Goal: Information Seeking & Learning: Learn about a topic

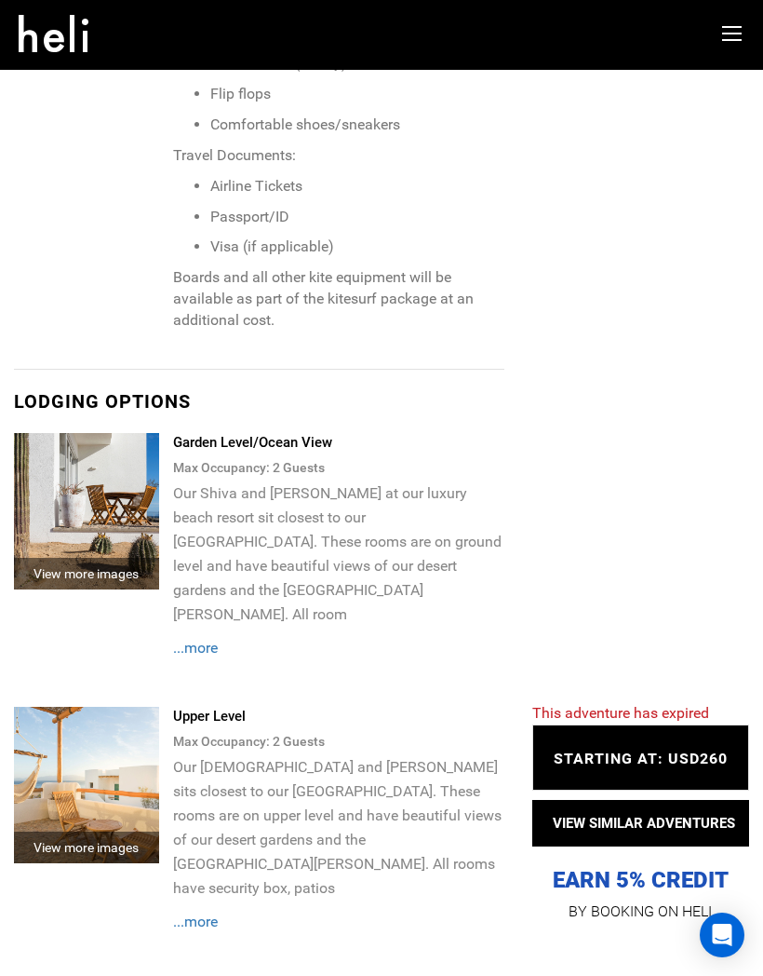
scroll to position [3430, 0]
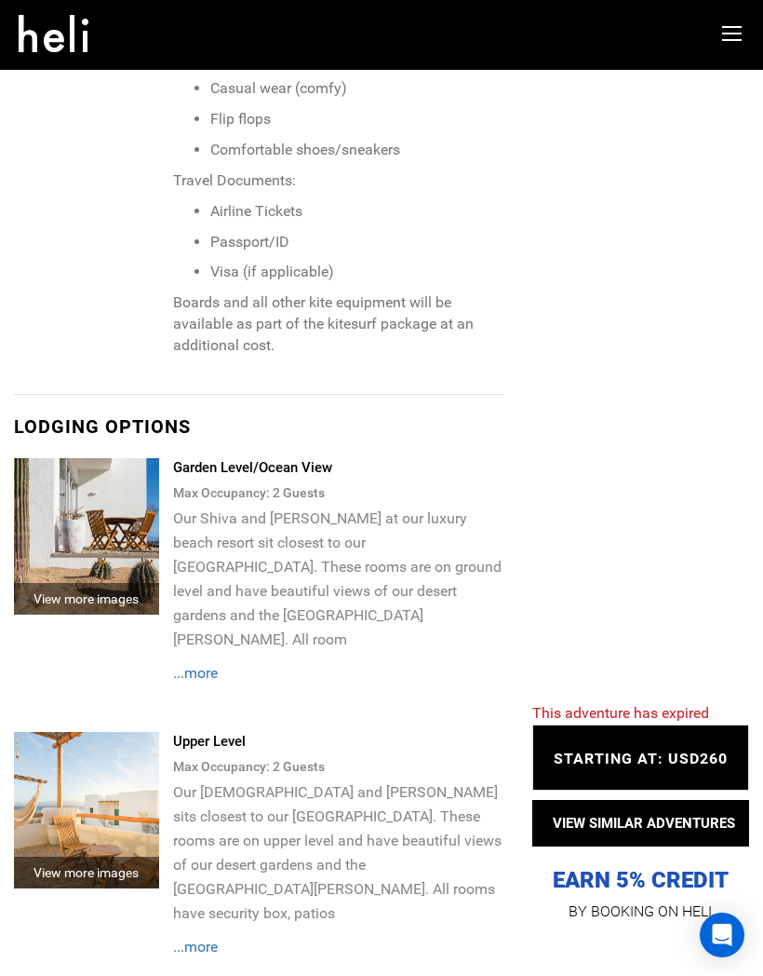
click at [207, 664] on span "...more" at bounding box center [195, 673] width 45 height 18
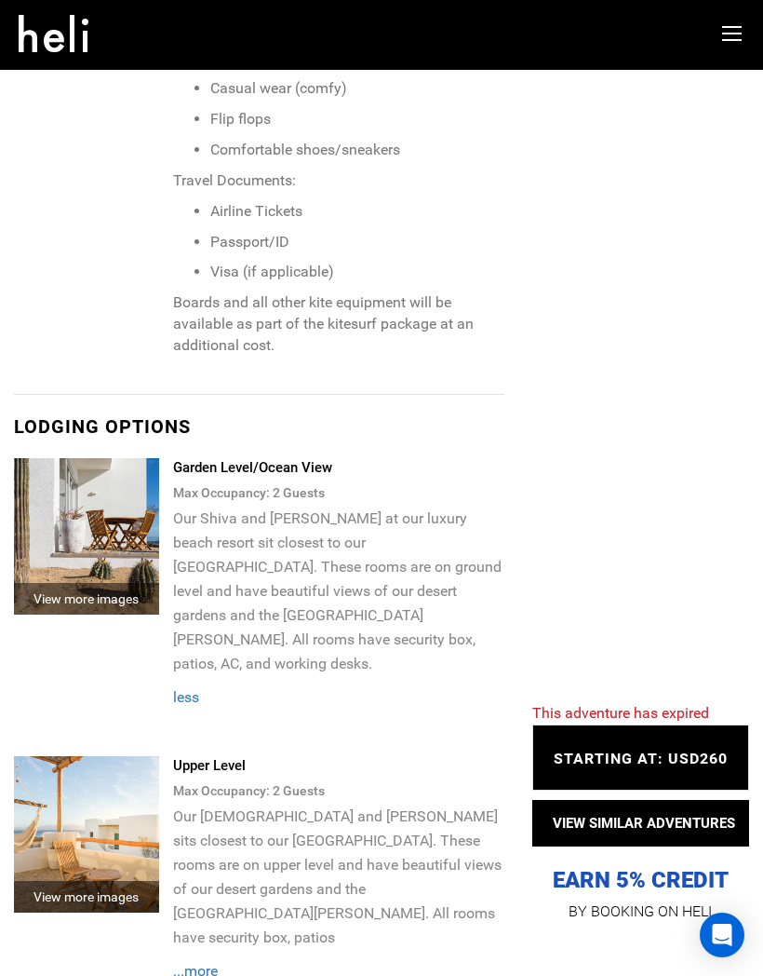
click at [89, 458] on img at bounding box center [86, 536] width 145 height 156
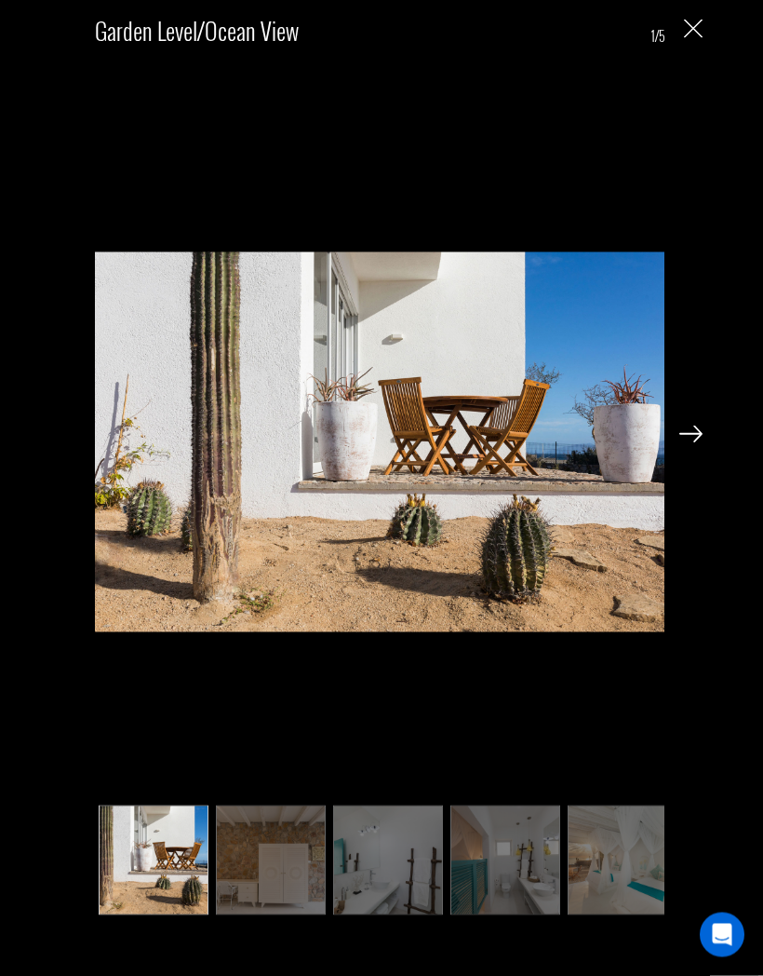
scroll to position [3385, 0]
click at [267, 915] on img at bounding box center [271, 860] width 110 height 110
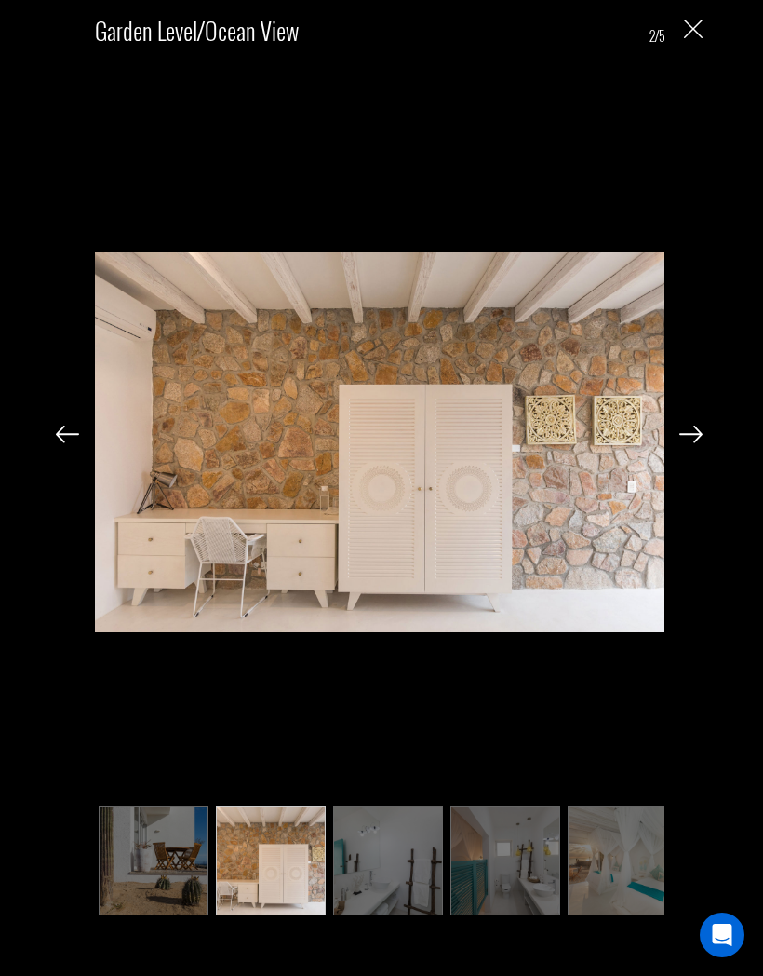
click at [384, 915] on img at bounding box center [388, 860] width 110 height 110
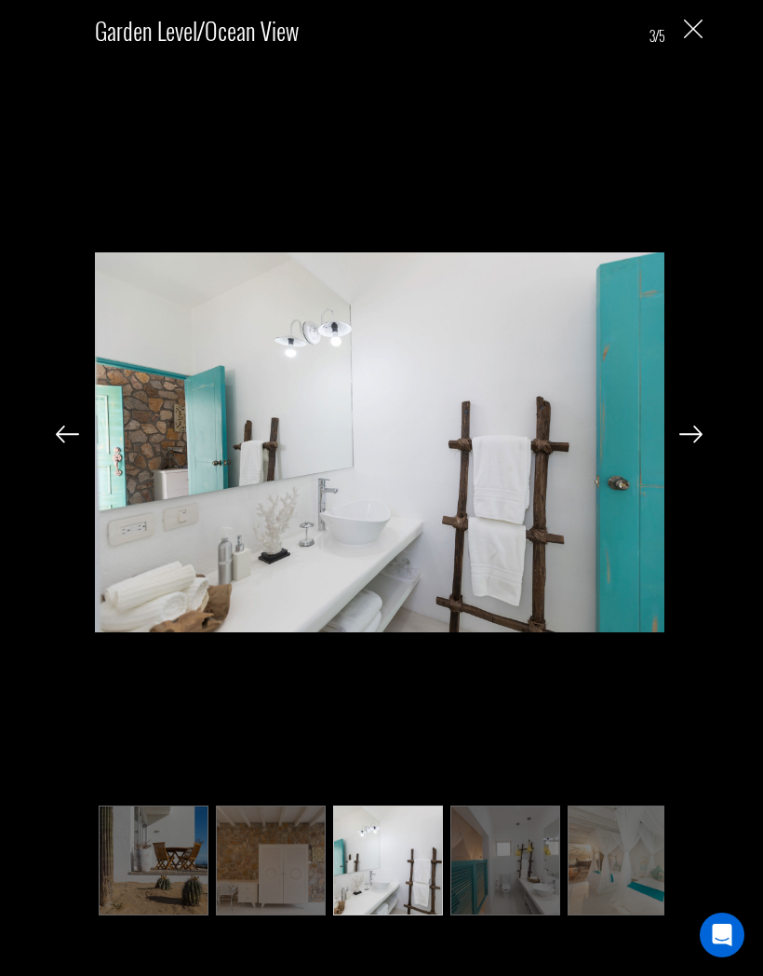
click at [479, 915] on img at bounding box center [506, 860] width 110 height 110
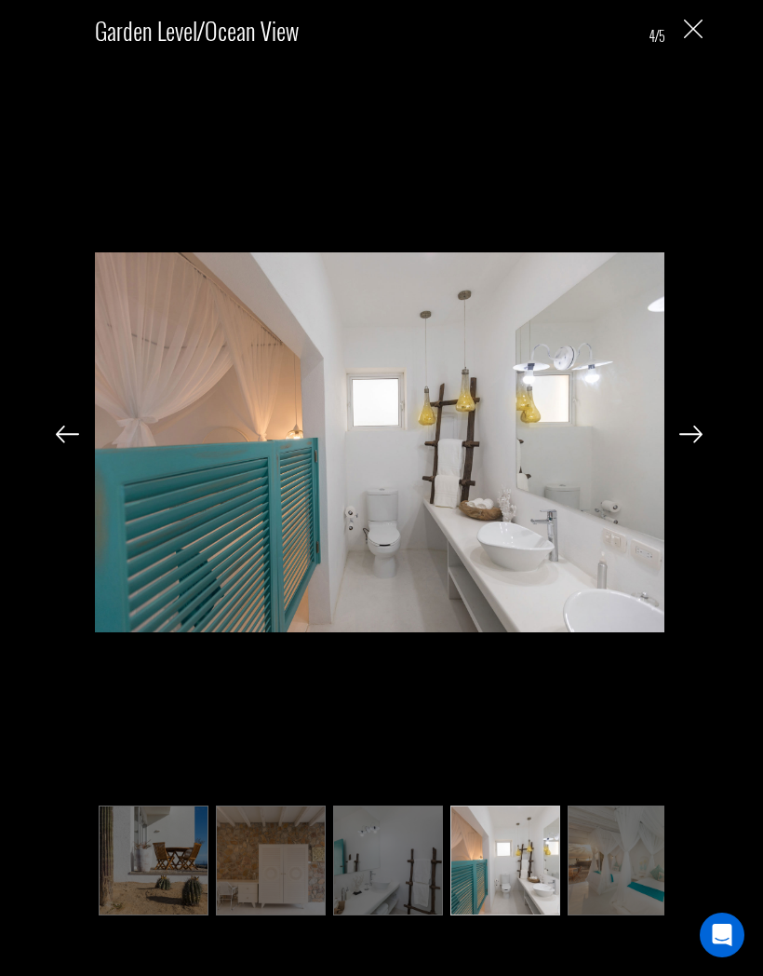
scroll to position [0, 17]
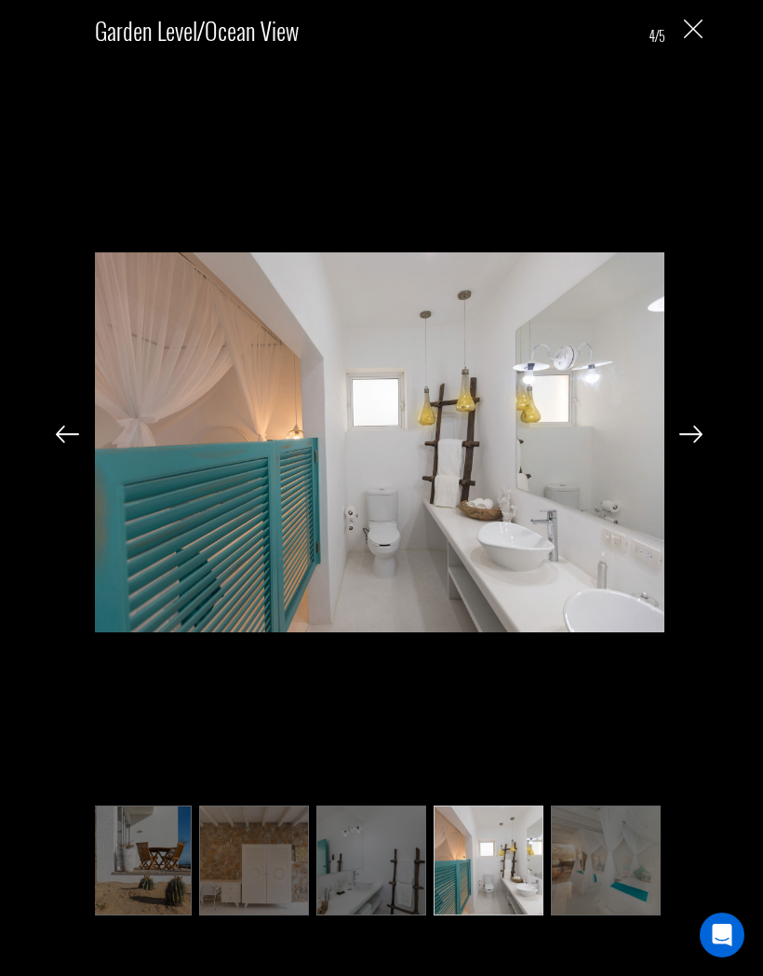
click at [600, 915] on img at bounding box center [606, 860] width 110 height 110
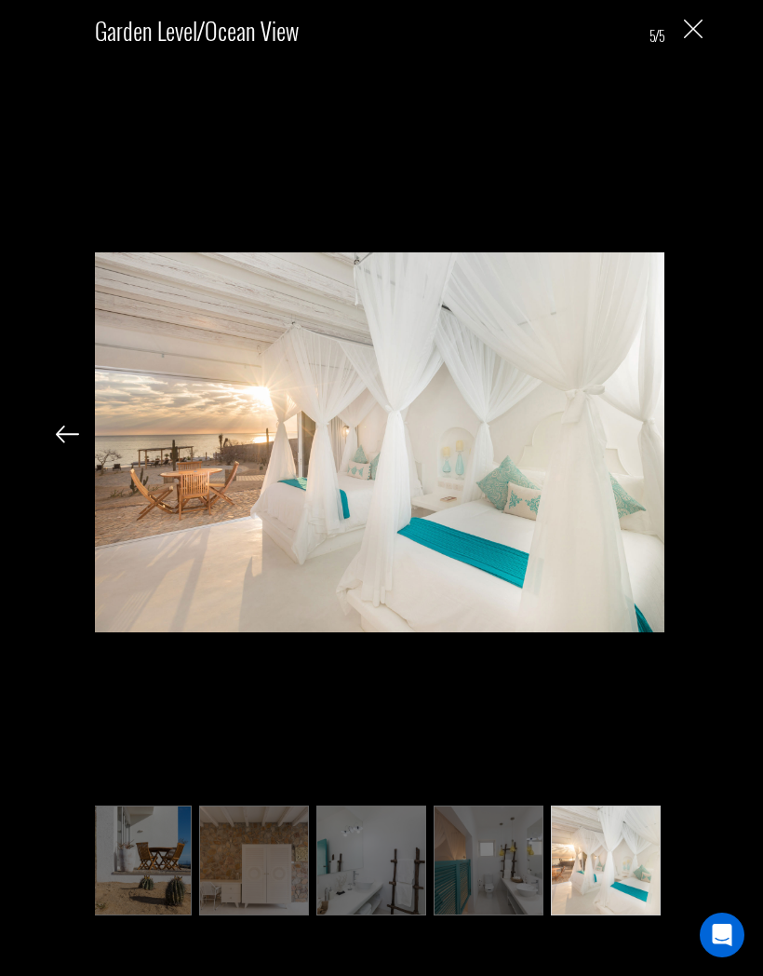
click at [686, 29] on img "Close" at bounding box center [693, 29] width 19 height 19
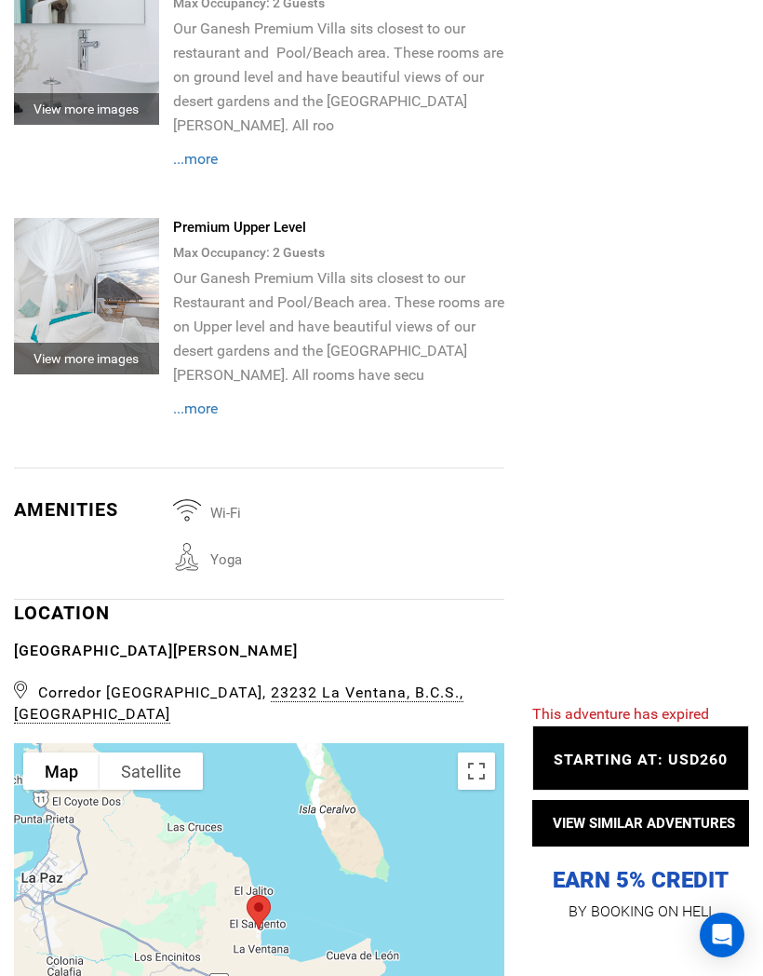
scroll to position [4505, 0]
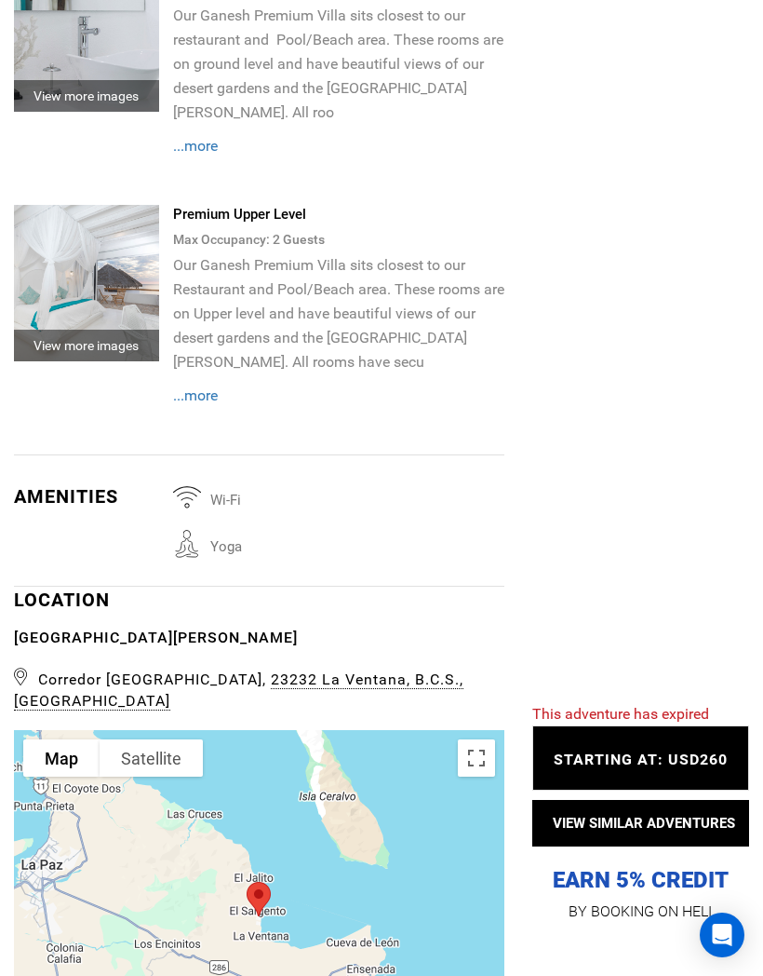
click at [30, 663] on span "Corredor Isla [STREET_ADDRESS]" at bounding box center [259, 687] width 491 height 49
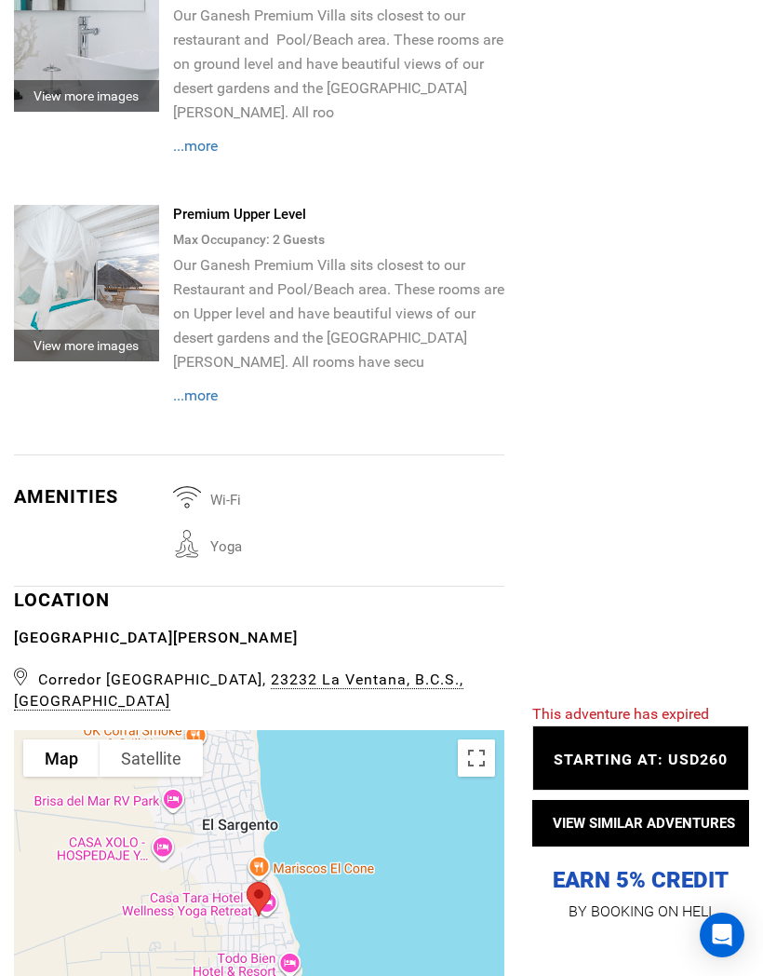
scroll to position [4556, 0]
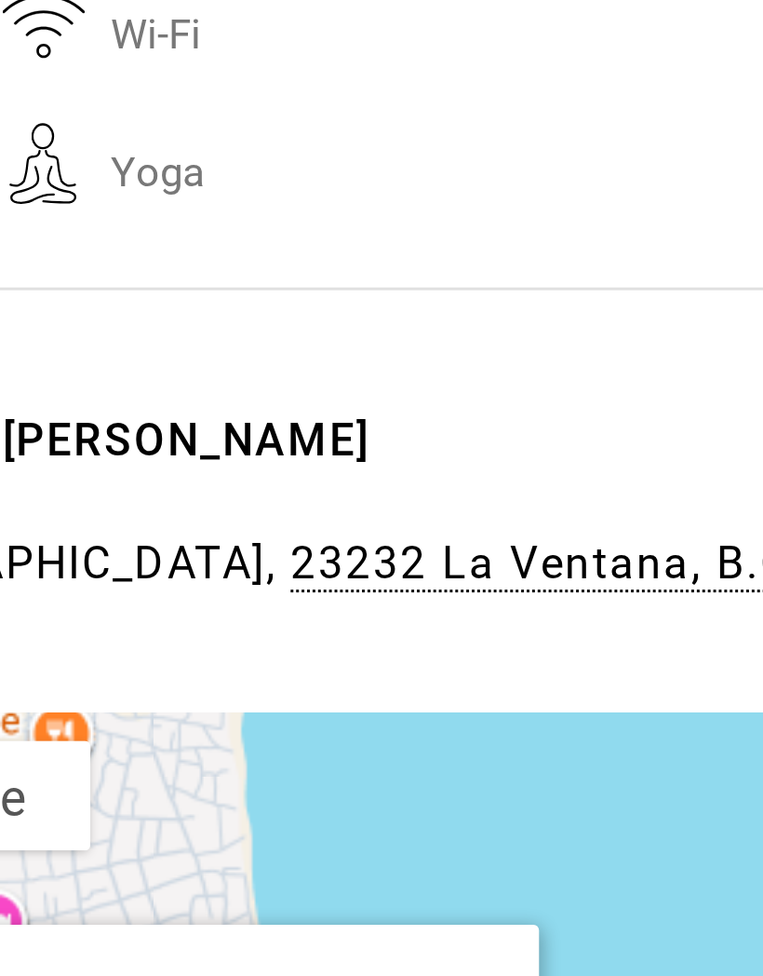
click at [27, 679] on div "Corredor Isla [STREET_ADDRESS]" at bounding box center [259, 865] width 491 height 372
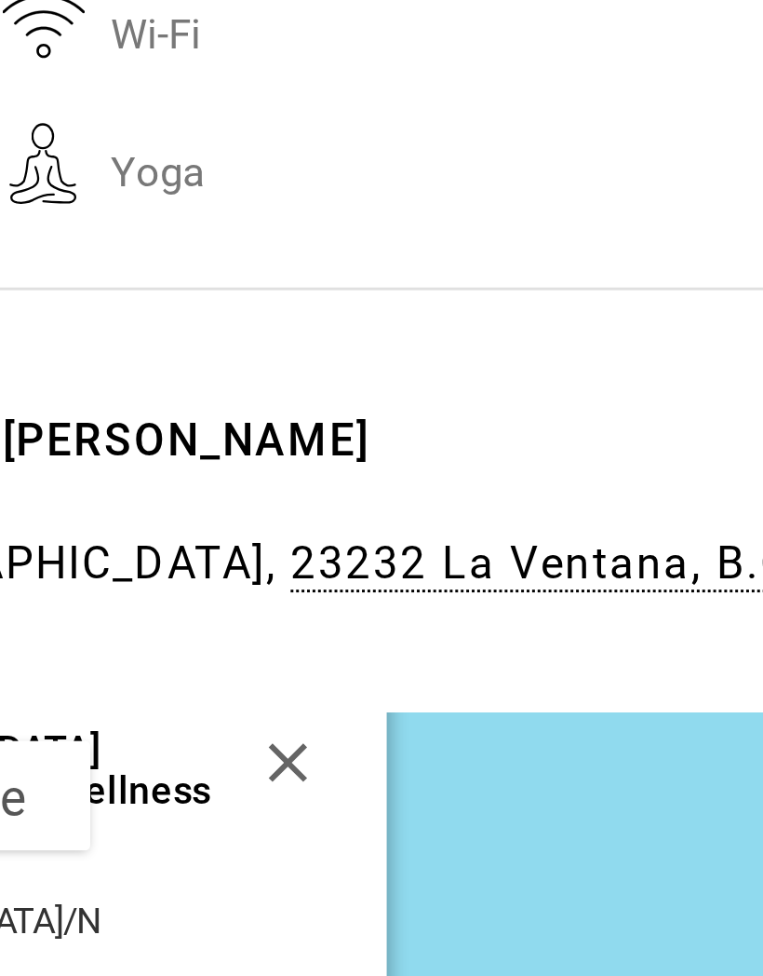
click at [248, 673] on button "Close" at bounding box center [270, 695] width 45 height 45
